Goal: Task Accomplishment & Management: Complete application form

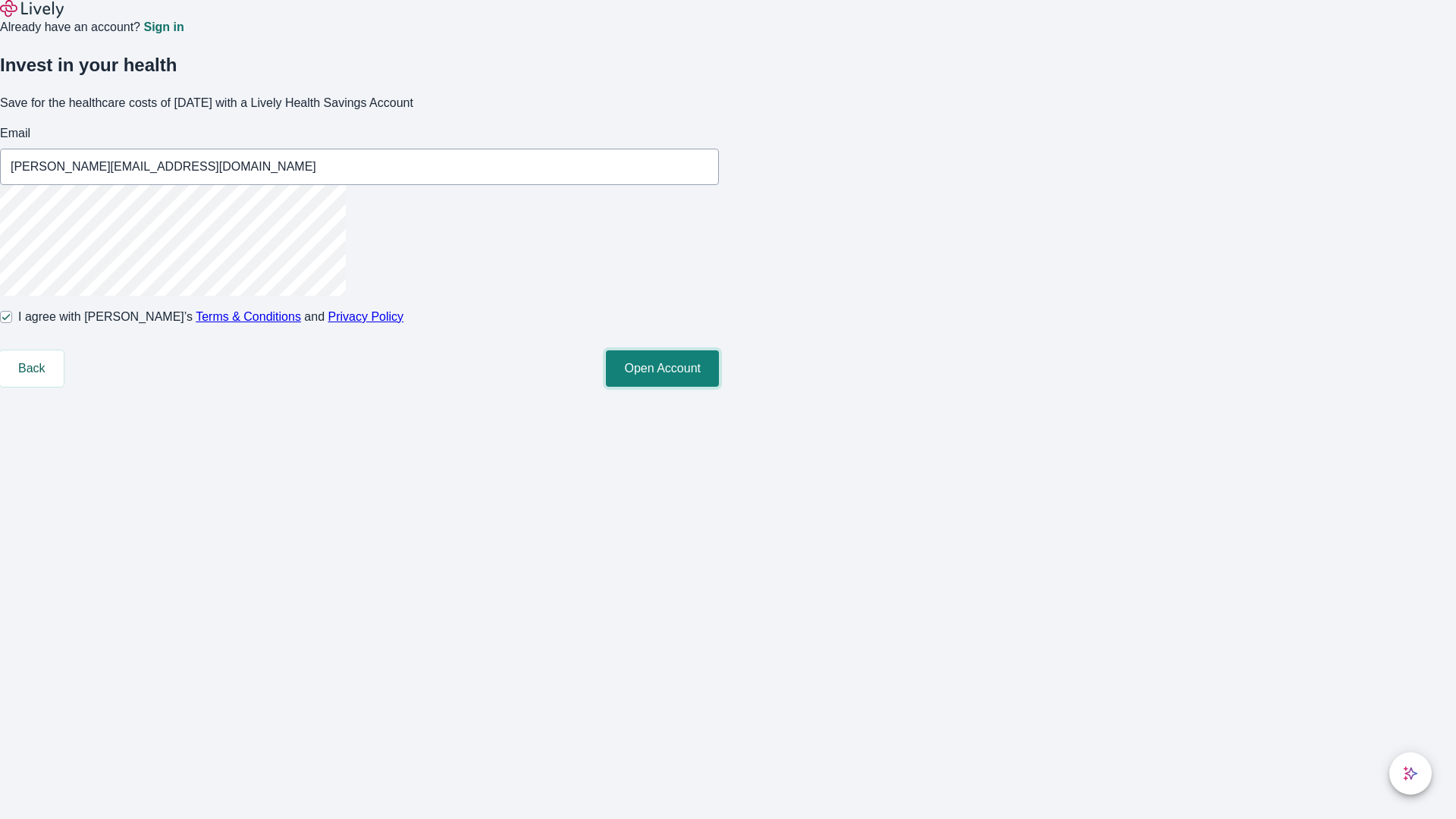
click at [719, 387] on button "Open Account" at bounding box center [662, 369] width 113 height 36
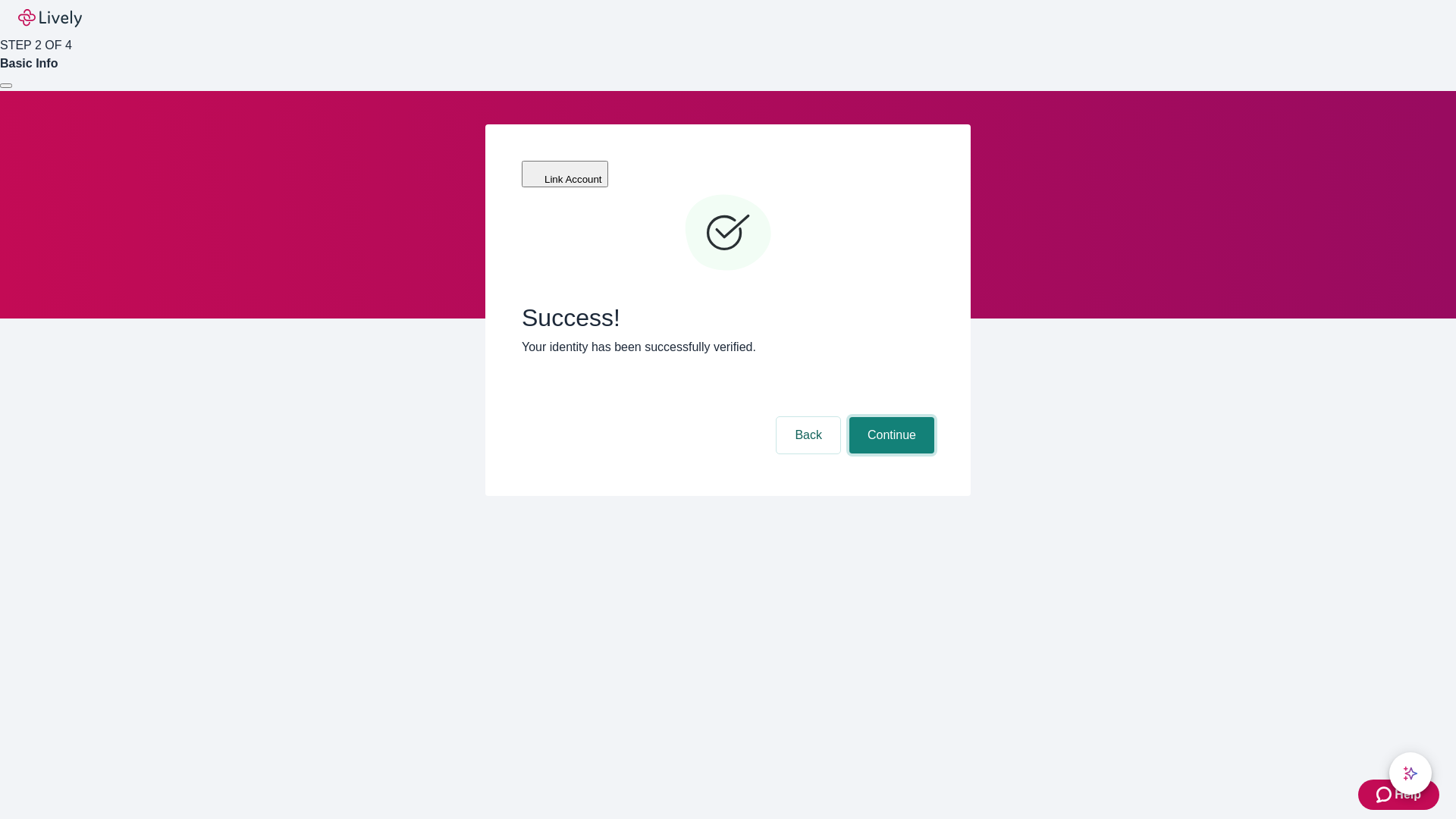
click at [890, 418] on button "Continue" at bounding box center [892, 436] width 85 height 36
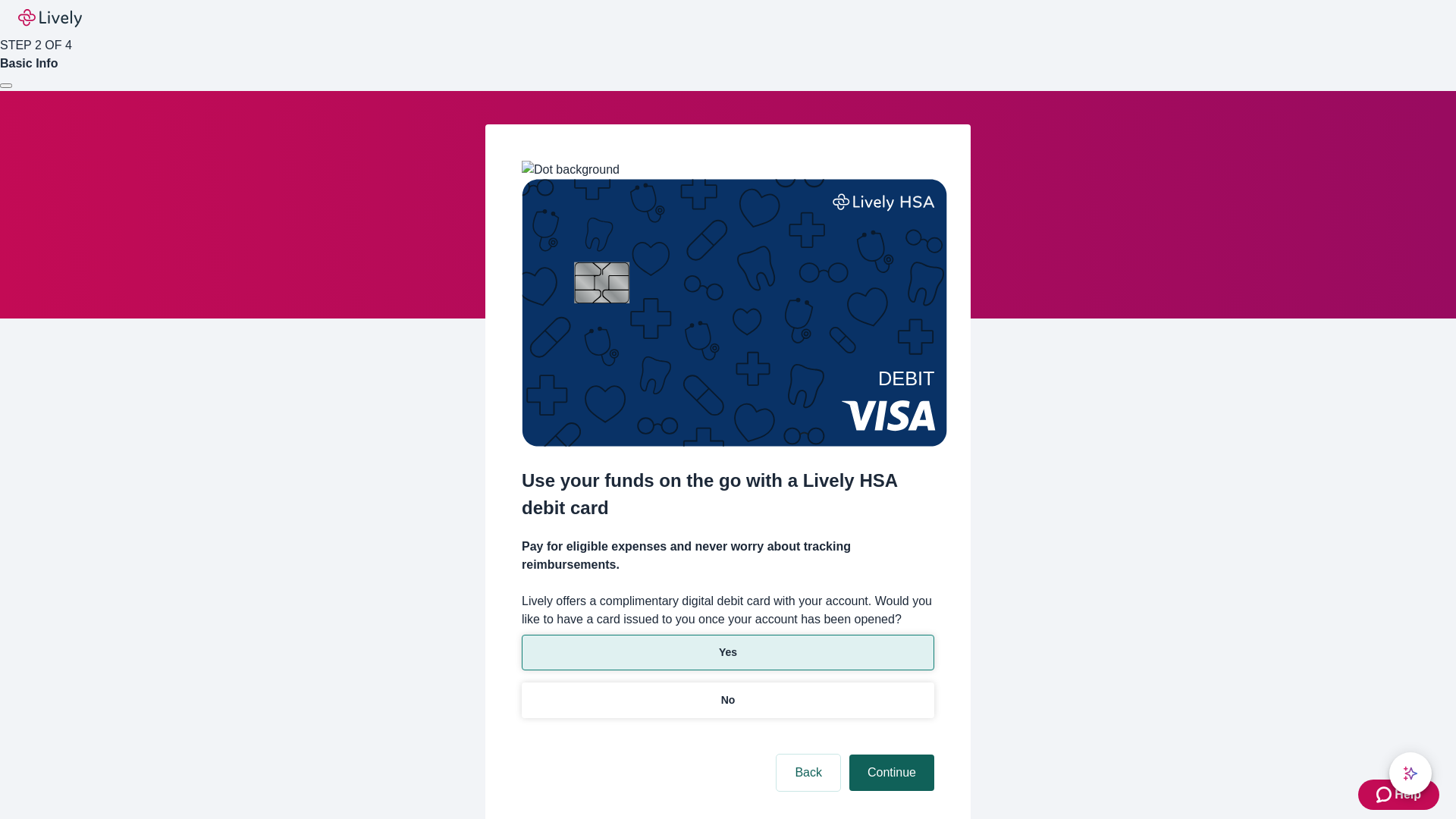
click at [728, 693] on p "No" at bounding box center [728, 701] width 14 height 16
click at [890, 755] on button "Continue" at bounding box center [892, 773] width 85 height 36
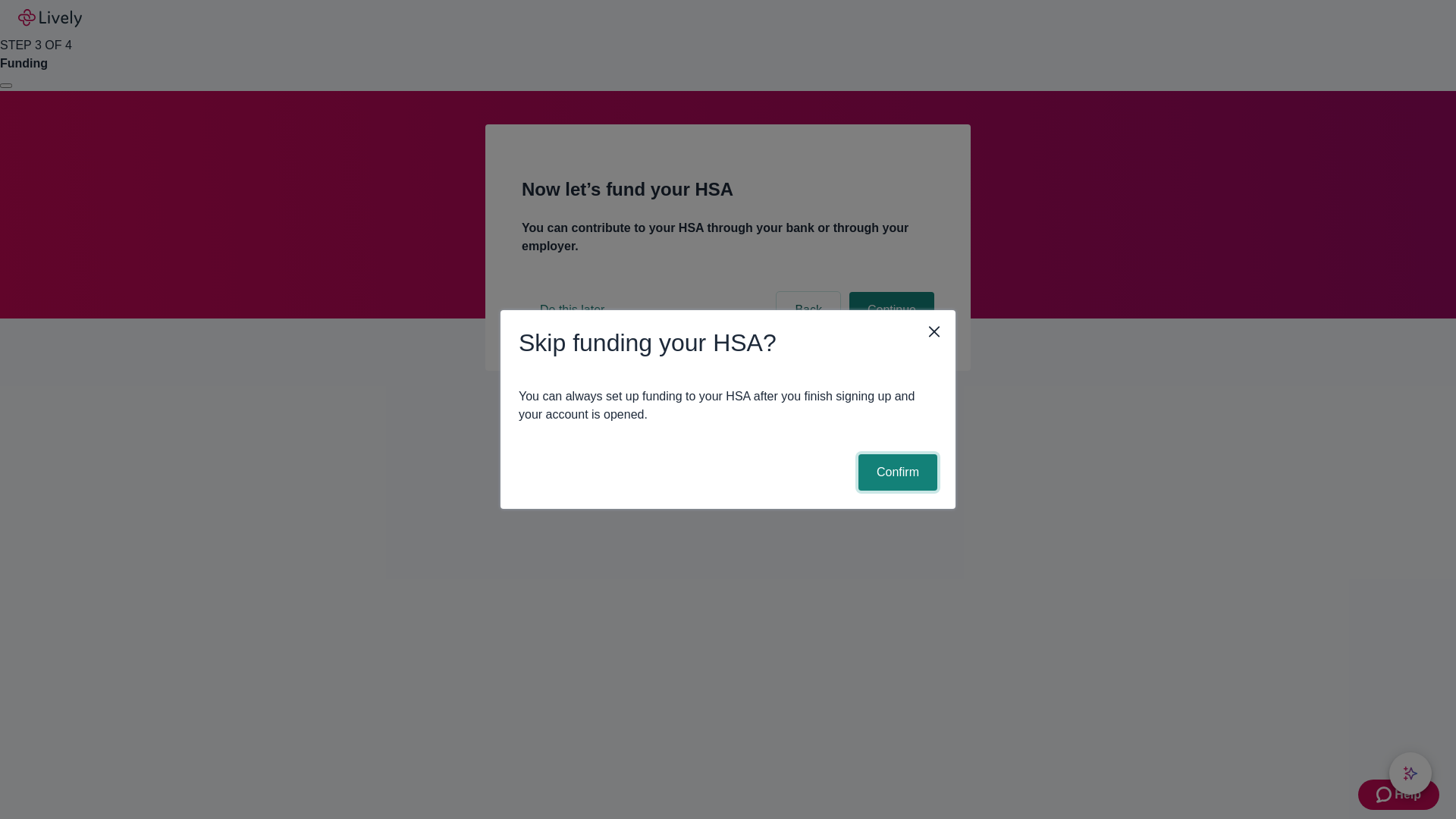
click at [895, 473] on button "Confirm" at bounding box center [897, 473] width 78 height 36
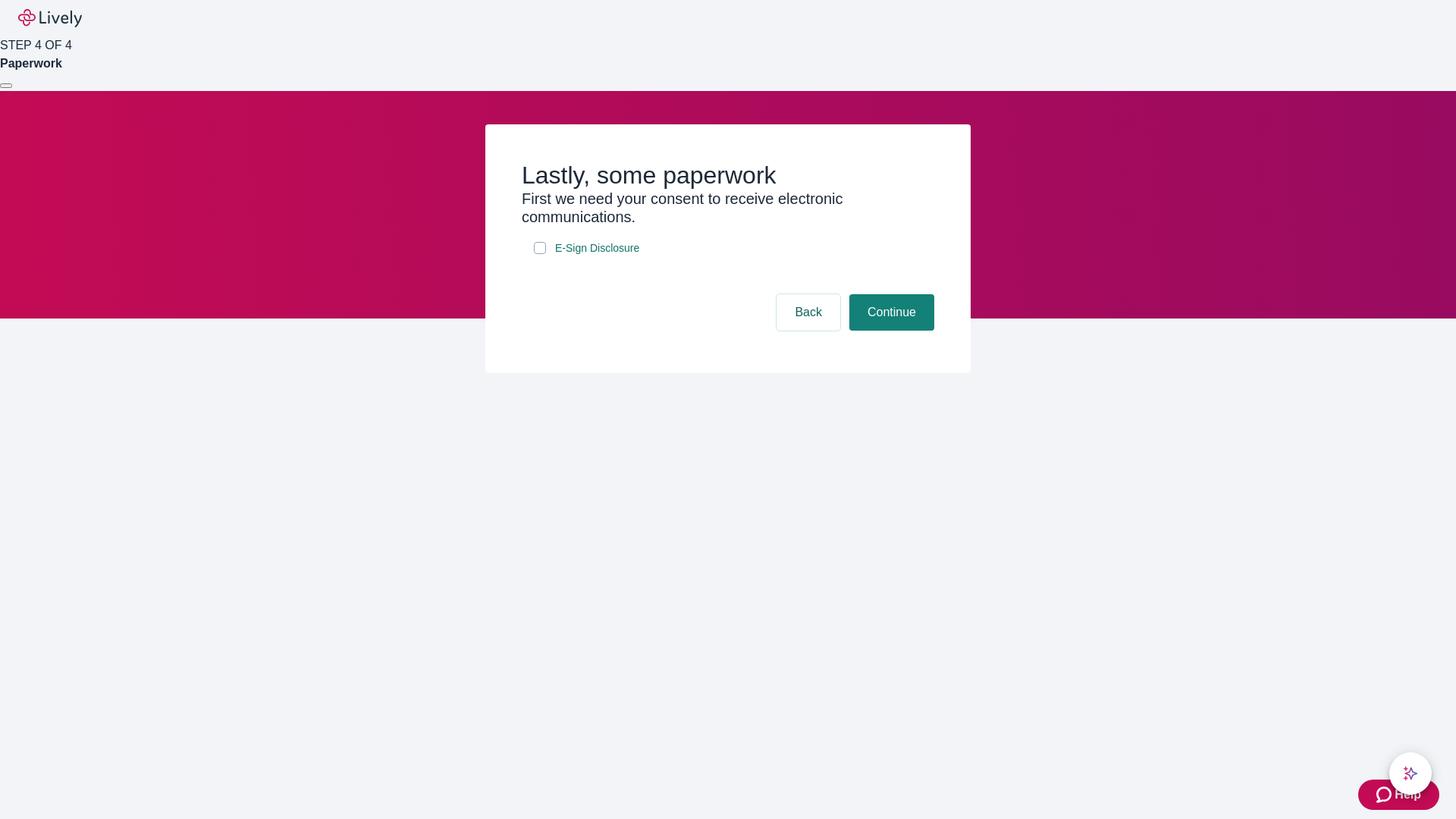
click at [540, 254] on input "E-Sign Disclosure" at bounding box center [539, 247] width 12 height 12
checkbox input "true"
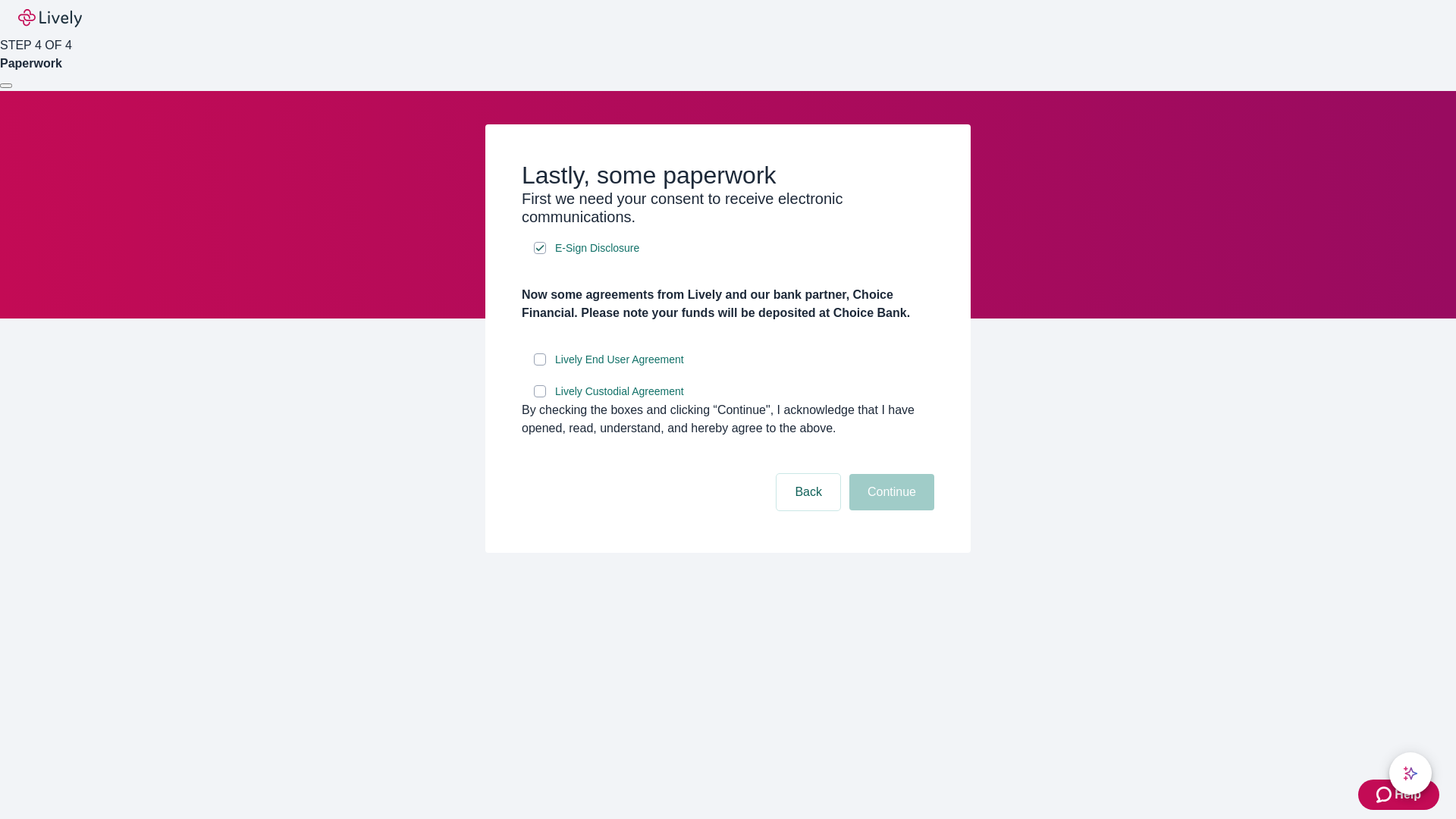
click at [540, 365] on input "Lively End User Agreement" at bounding box center [539, 359] width 12 height 12
checkbox input "true"
click at [540, 398] on input "Lively Custodial Agreement" at bounding box center [539, 391] width 12 height 12
checkbox input "true"
click at [890, 511] on button "Continue" at bounding box center [892, 492] width 85 height 36
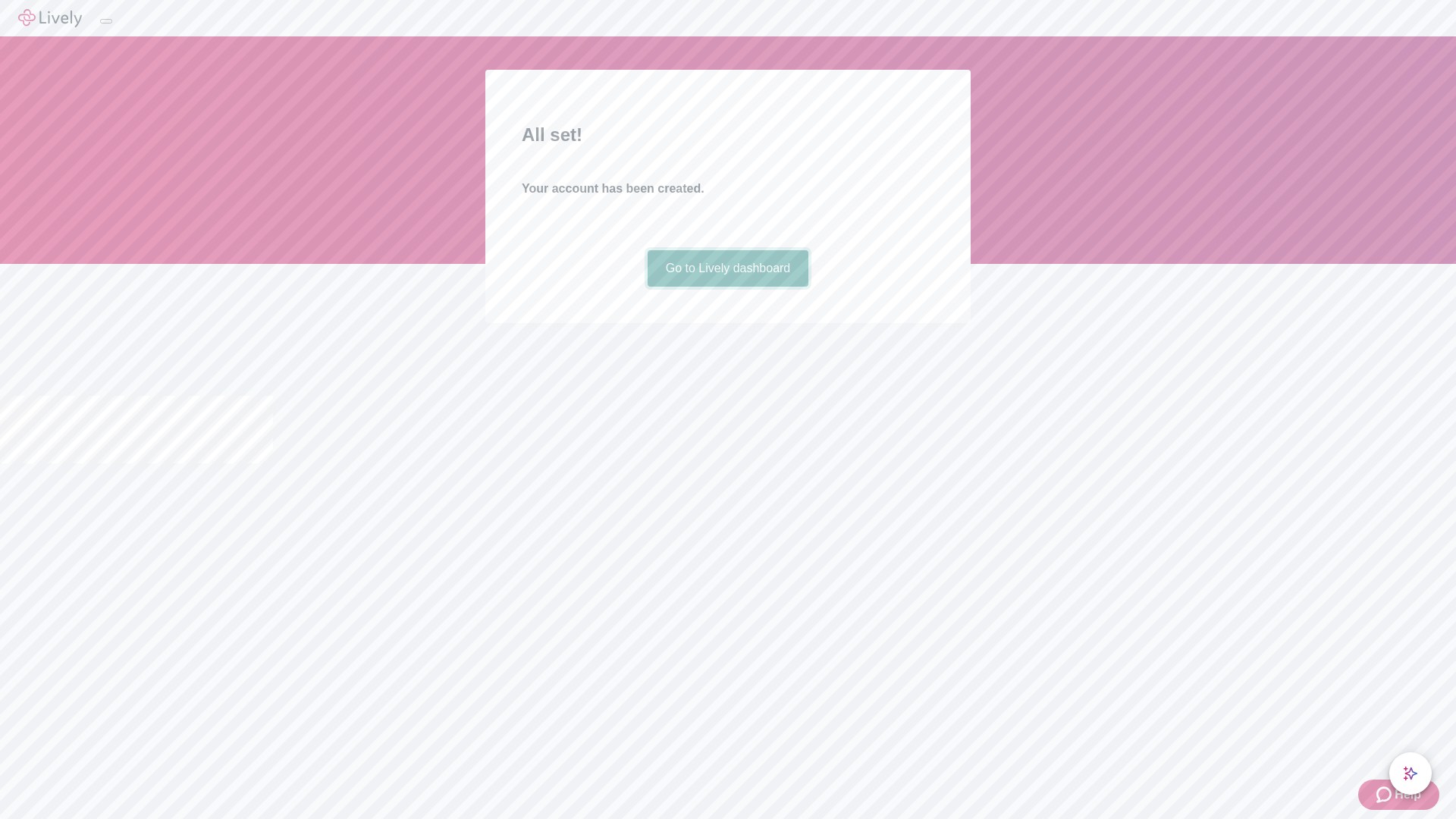
click at [728, 287] on link "Go to Lively dashboard" at bounding box center [728, 269] width 161 height 36
